Goal: Transaction & Acquisition: Purchase product/service

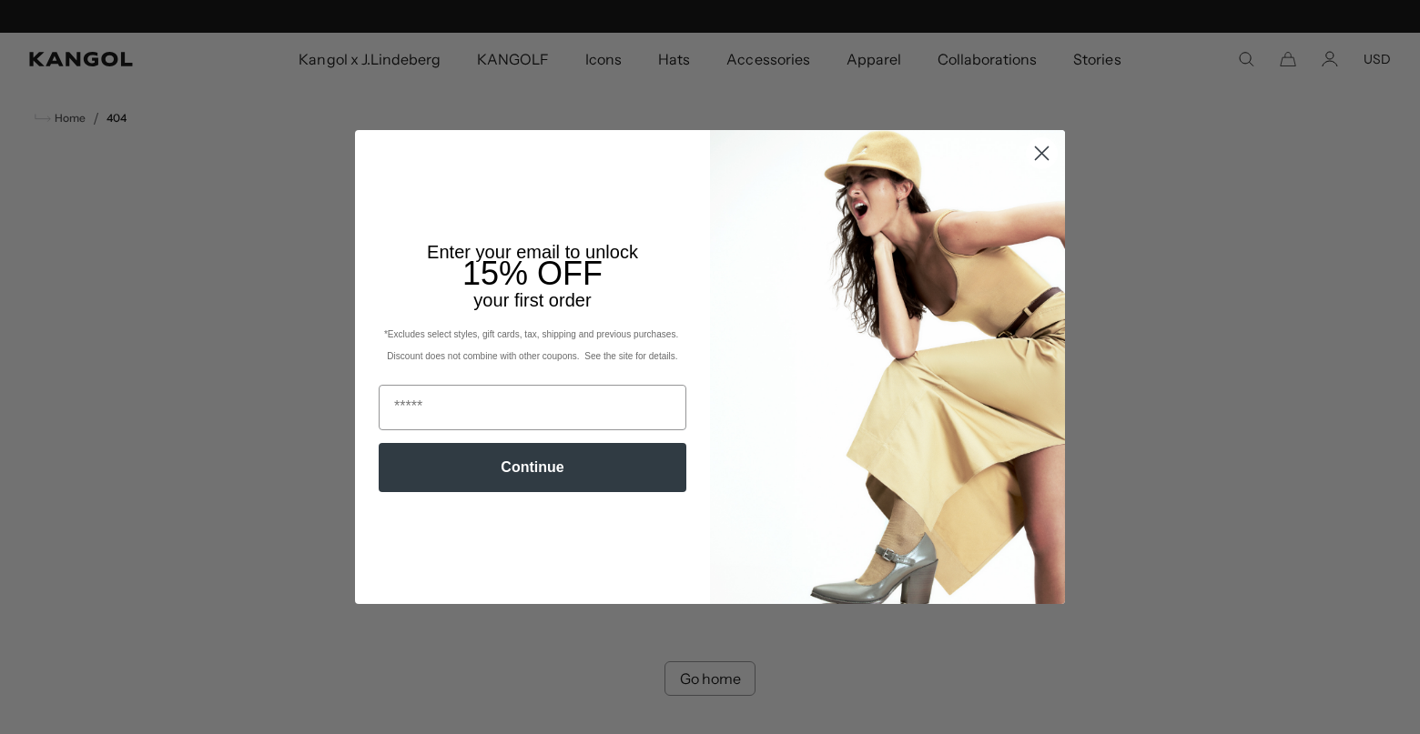
scroll to position [0, 375]
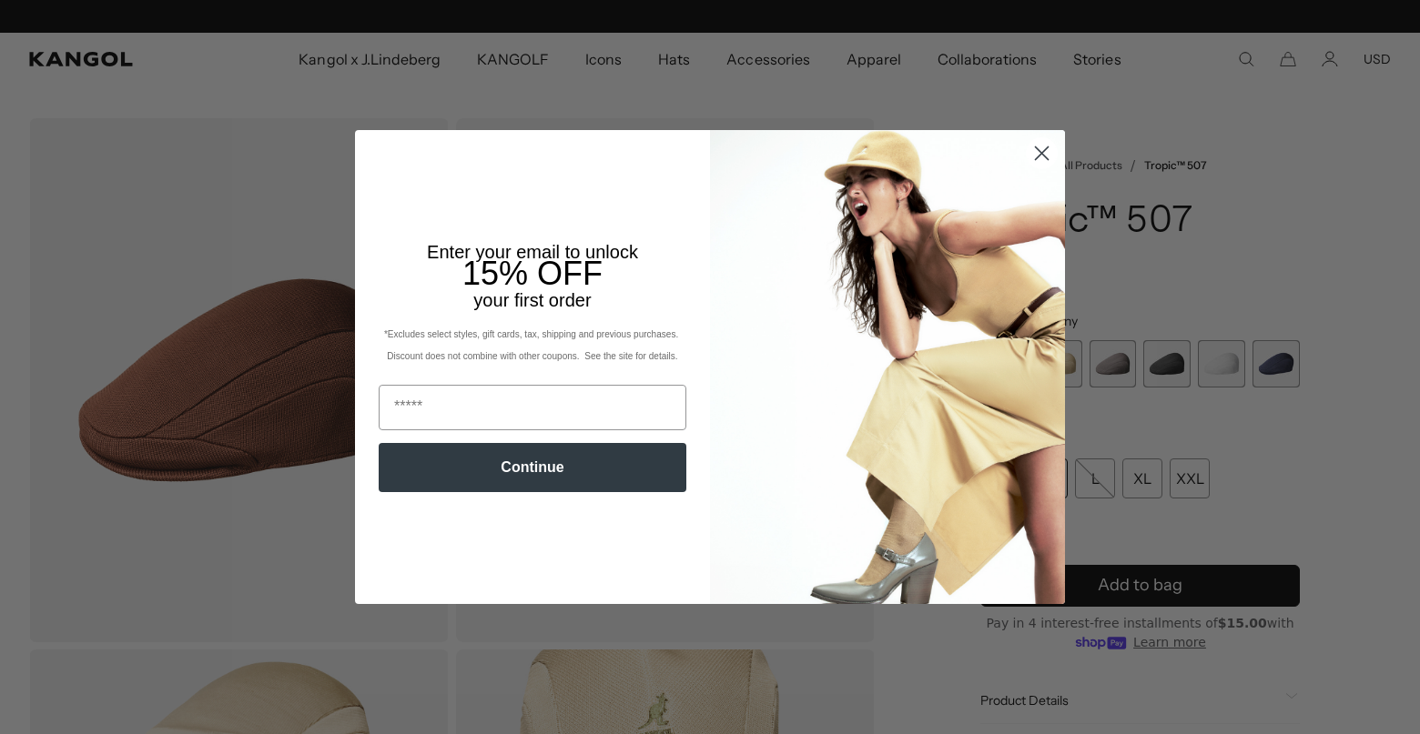
scroll to position [0, 375]
